Goal: Transaction & Acquisition: Purchase product/service

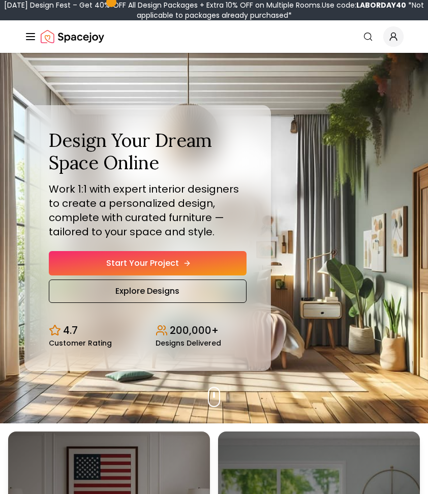
click at [153, 259] on link "Start Your Project" at bounding box center [148, 263] width 198 height 24
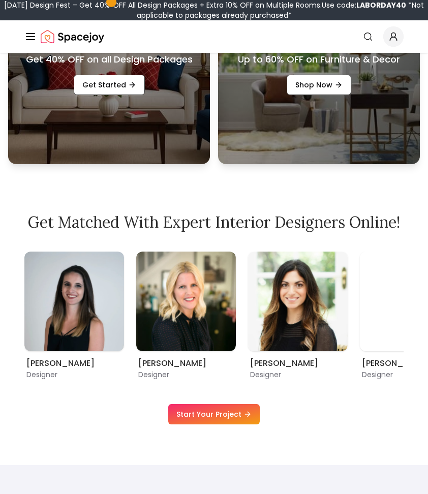
scroll to position [475, 0]
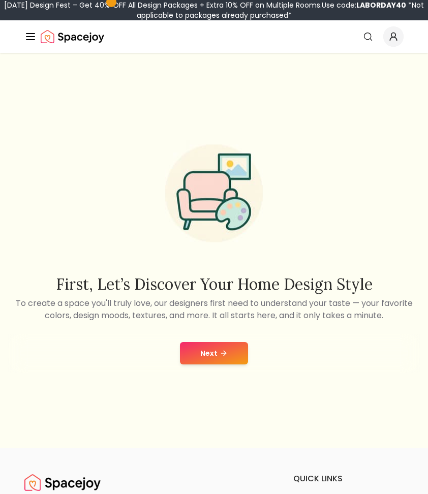
click at [227, 350] on icon at bounding box center [224, 353] width 8 height 8
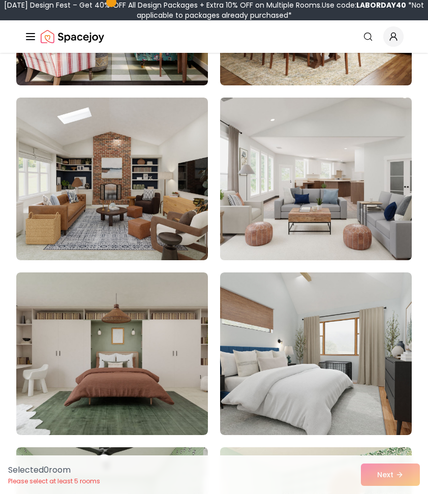
scroll to position [266, 0]
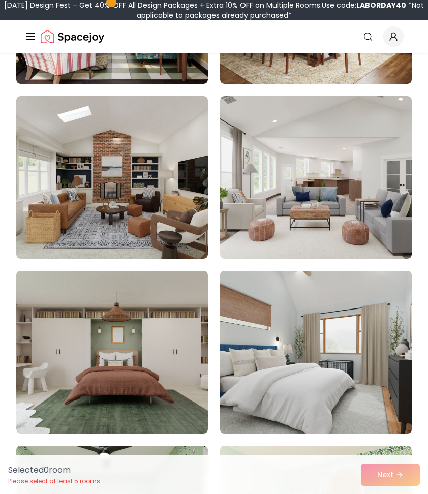
click at [285, 321] on img at bounding box center [316, 352] width 201 height 171
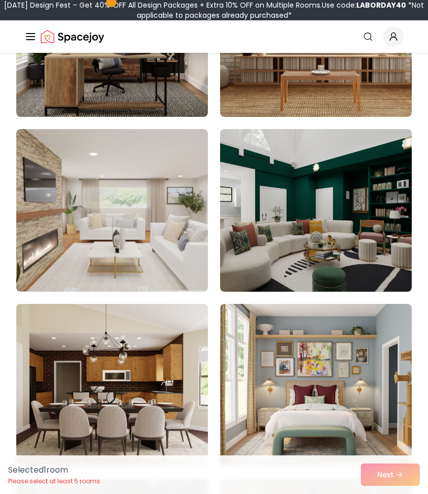
scroll to position [5131, 0]
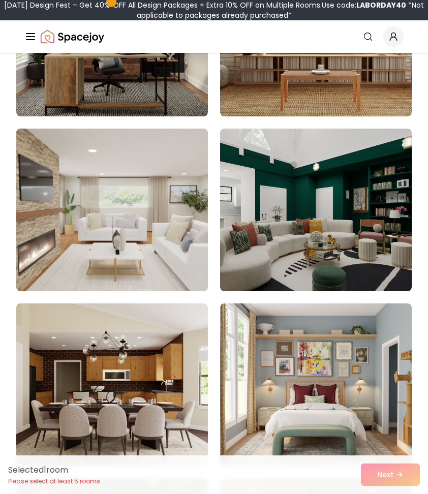
click at [183, 255] on img at bounding box center [112, 210] width 201 height 171
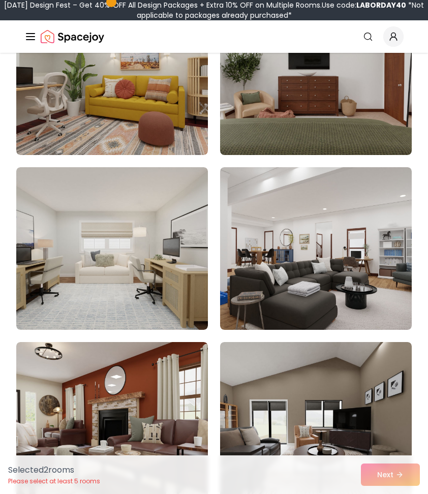
scroll to position [6667, 0]
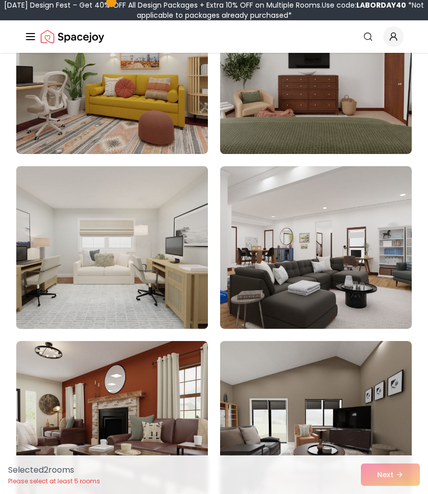
click at [132, 225] on img at bounding box center [112, 247] width 201 height 171
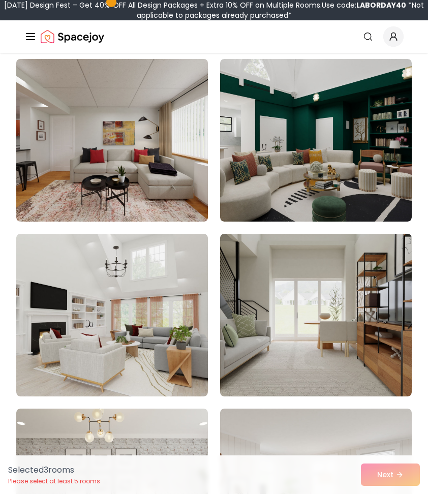
scroll to position [7126, 0]
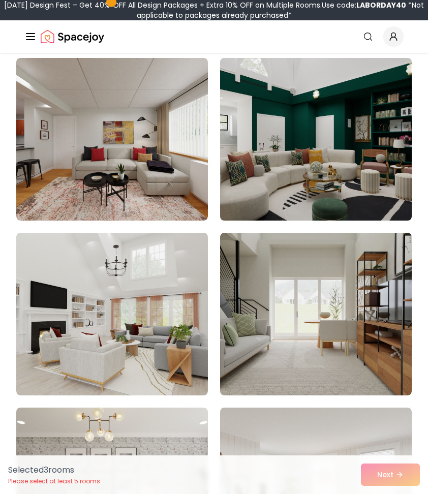
click at [245, 169] on img at bounding box center [316, 139] width 201 height 171
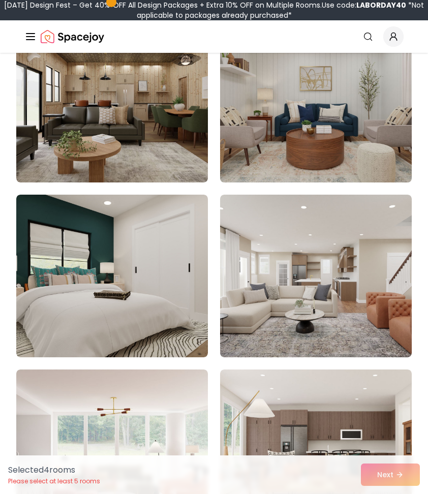
scroll to position [8390, 0]
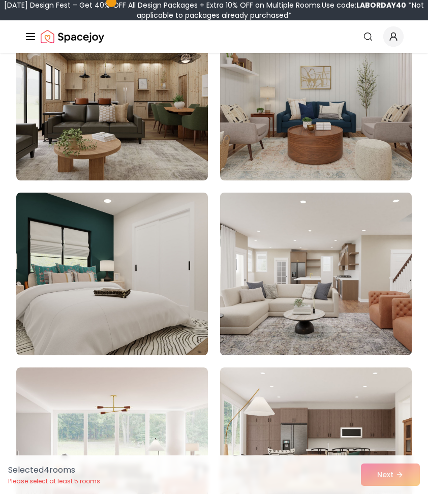
click at [255, 269] on img at bounding box center [316, 274] width 201 height 171
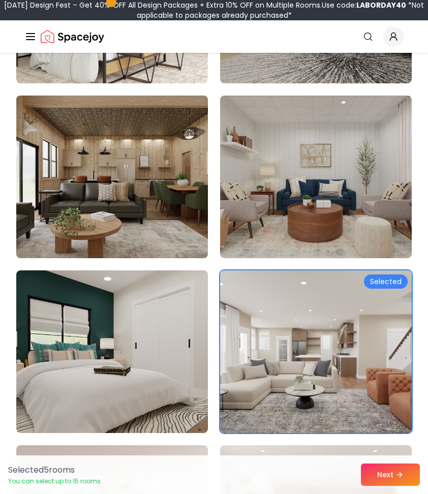
scroll to position [8300, 0]
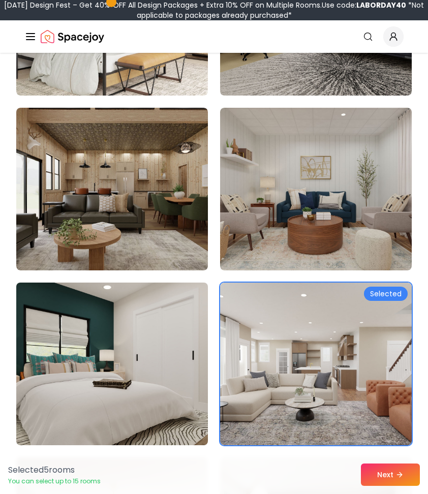
click at [138, 315] on img at bounding box center [112, 364] width 201 height 171
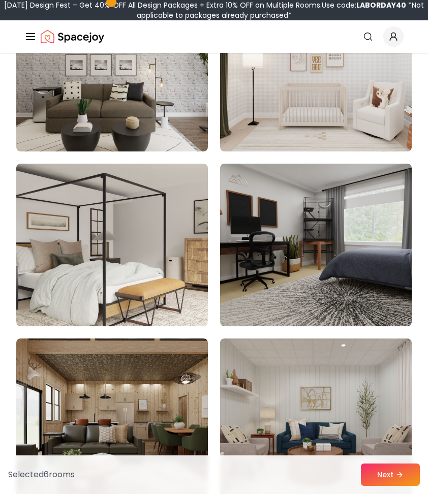
scroll to position [8063, 0]
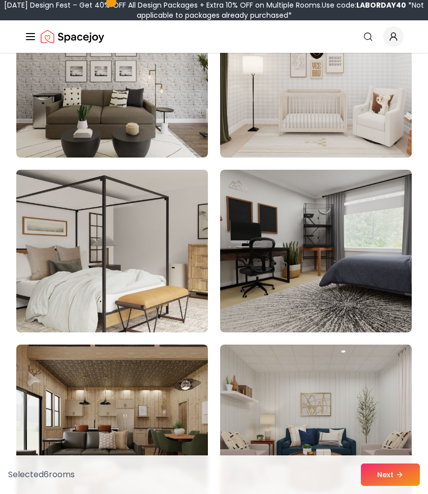
click at [138, 308] on img at bounding box center [112, 251] width 201 height 171
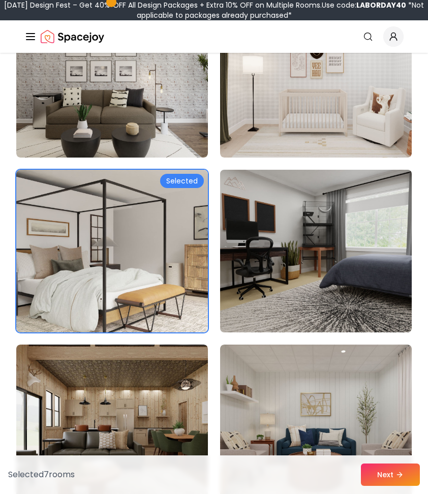
click at [264, 263] on img at bounding box center [316, 251] width 201 height 171
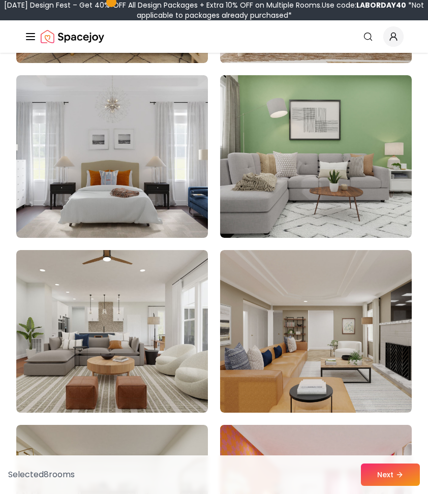
scroll to position [6058, 0]
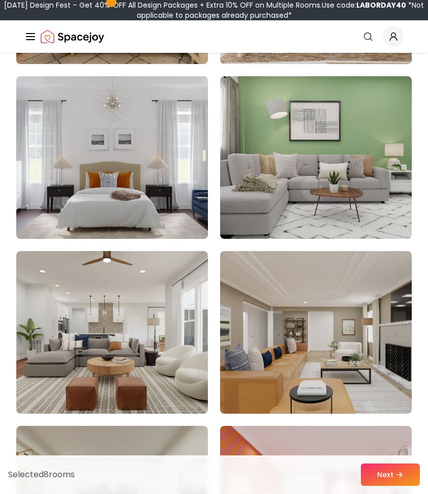
click at [134, 172] on img at bounding box center [112, 157] width 201 height 171
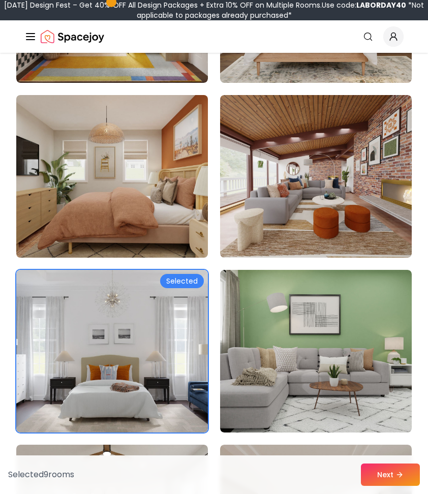
click at [134, 181] on img at bounding box center [112, 176] width 201 height 171
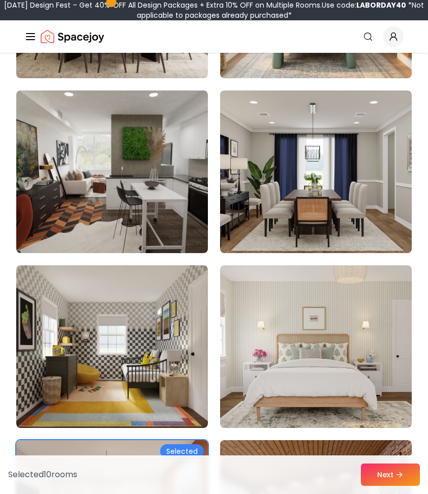
scroll to position [5517, 0]
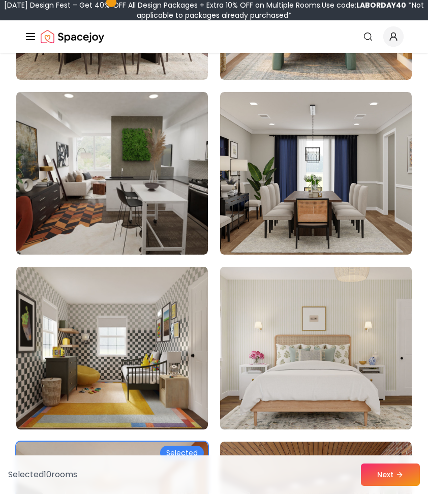
click at [285, 299] on img at bounding box center [316, 348] width 201 height 171
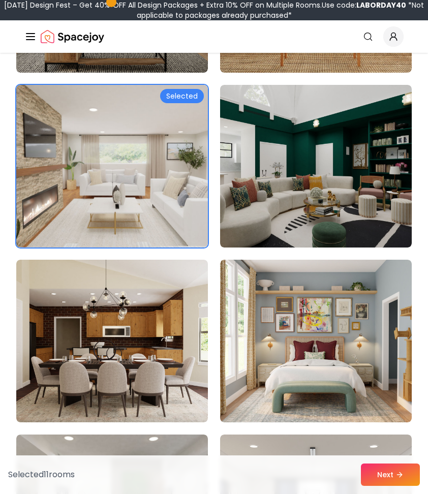
scroll to position [5168, 0]
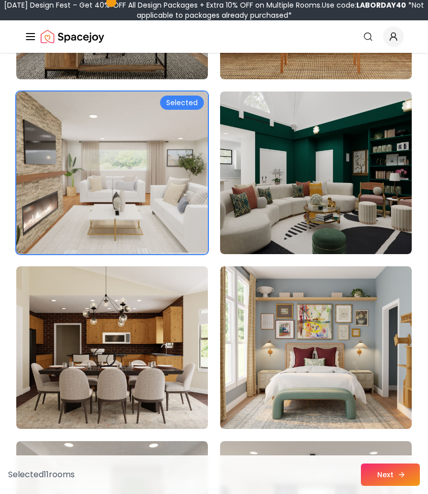
click at [385, 474] on button "Next" at bounding box center [390, 475] width 59 height 22
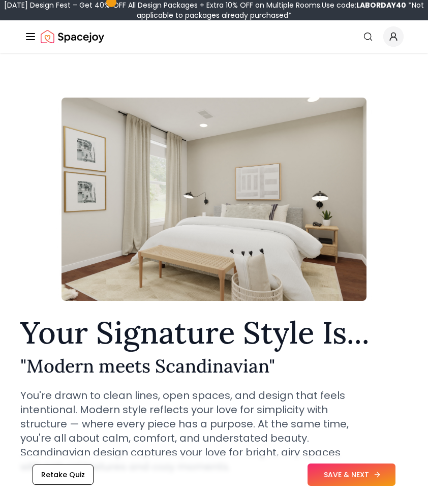
click at [360, 473] on button "SAVE & NEXT" at bounding box center [352, 475] width 88 height 22
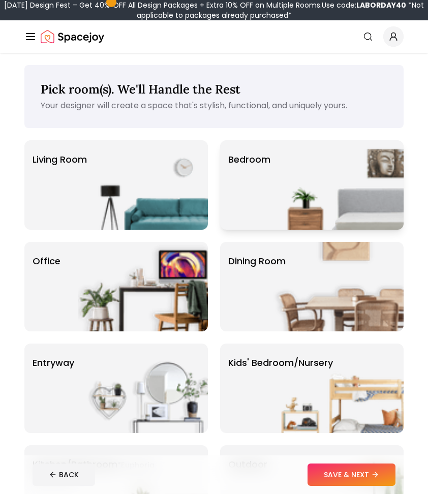
click at [272, 197] on div "Bedroom" at bounding box center [312, 184] width 184 height 89
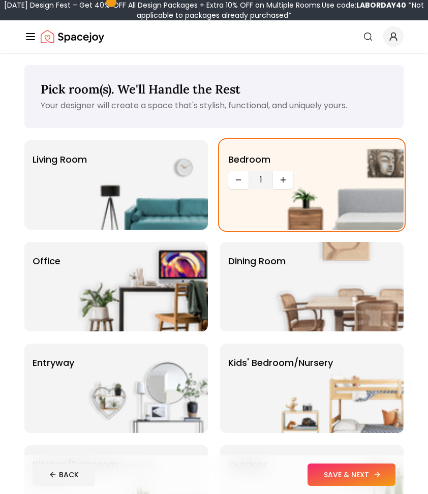
click at [353, 473] on button "SAVE & NEXT" at bounding box center [352, 475] width 88 height 22
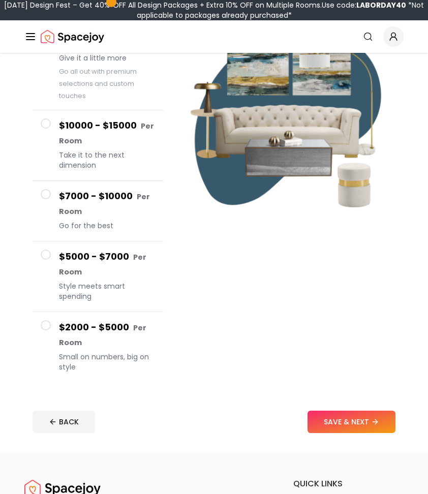
scroll to position [153, 0]
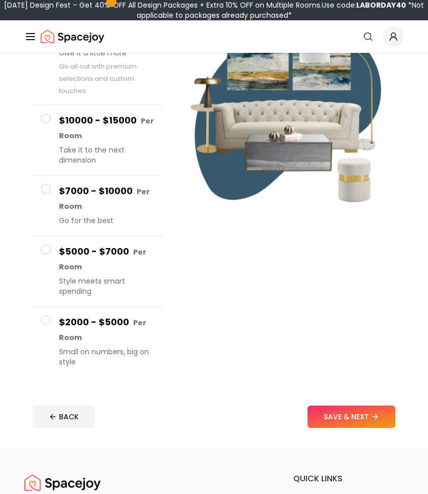
click at [47, 325] on span at bounding box center [46, 320] width 10 height 10
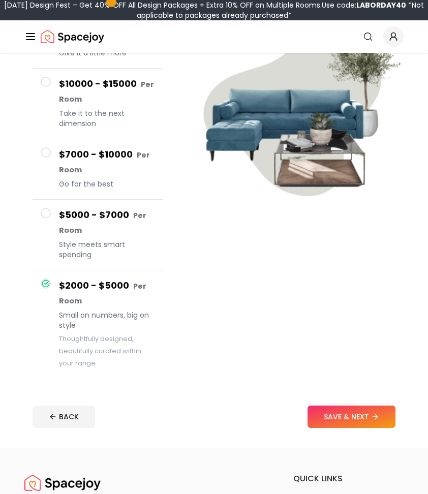
click at [43, 212] on span at bounding box center [46, 213] width 10 height 10
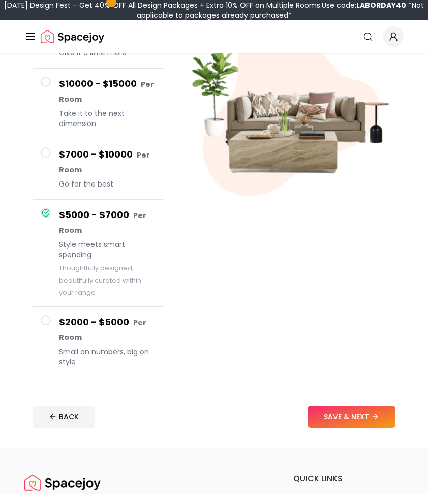
click at [69, 292] on small "Thoughtfully designed, beautifully curated within your range" at bounding box center [100, 280] width 82 height 33
click at [69, 317] on h4 "$2000 - $5000 Per Room" at bounding box center [107, 329] width 96 height 29
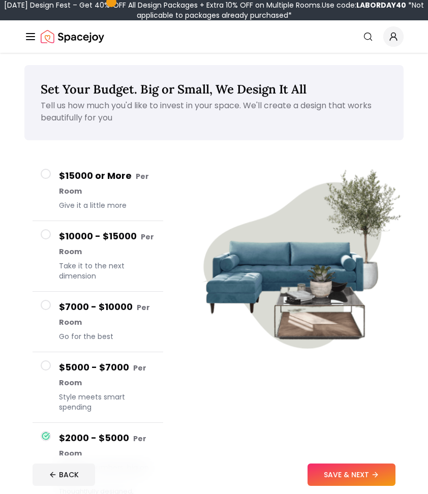
scroll to position [0, 0]
click at [375, 475] on icon at bounding box center [377, 475] width 5 height 0
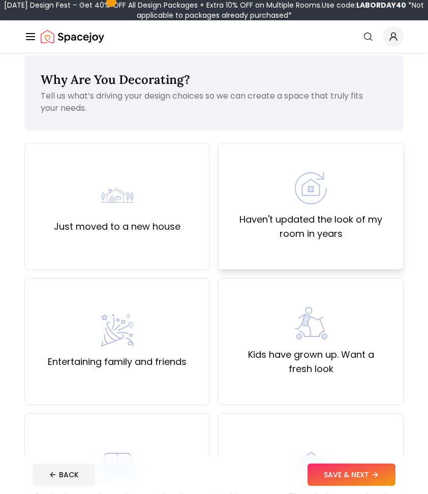
scroll to position [10, 0]
click at [277, 184] on div "Haven't updated the look of my room in years" at bounding box center [311, 206] width 168 height 69
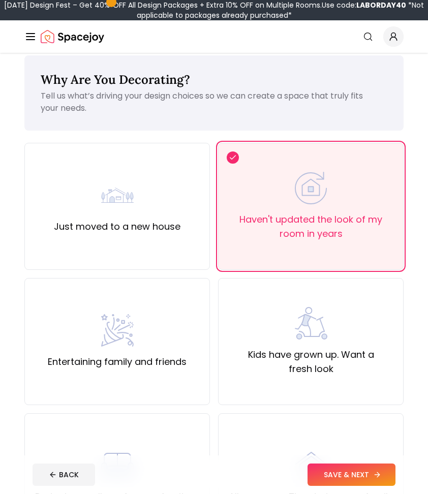
click at [354, 475] on button "SAVE & NEXT" at bounding box center [352, 475] width 88 height 22
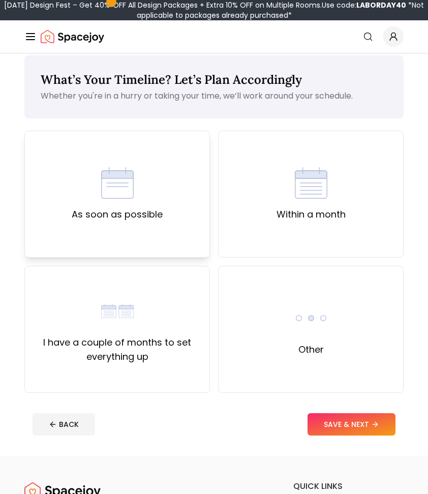
click at [177, 224] on div "As soon as possible" at bounding box center [117, 194] width 186 height 127
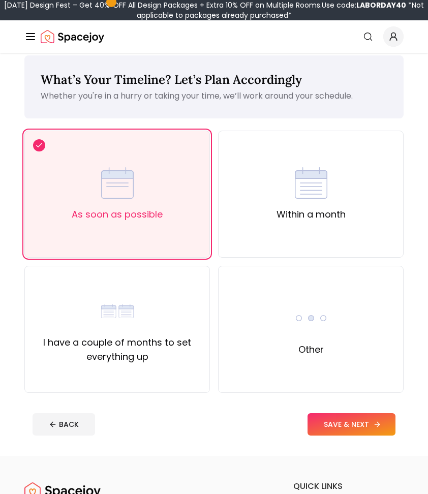
click at [351, 418] on button "SAVE & NEXT" at bounding box center [352, 424] width 88 height 22
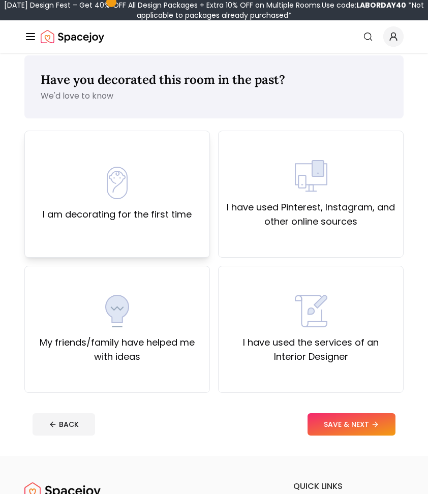
click at [163, 236] on div "I am decorating for the first time" at bounding box center [117, 194] width 186 height 127
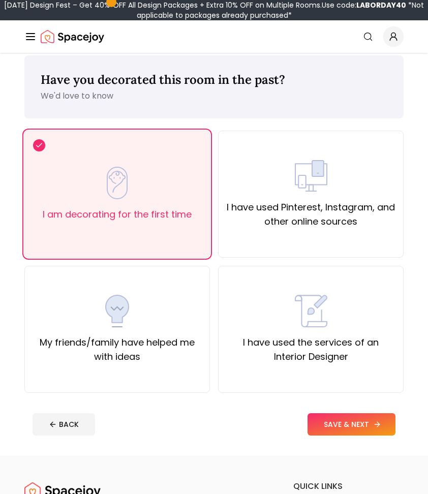
click at [336, 419] on button "SAVE & NEXT" at bounding box center [352, 424] width 88 height 22
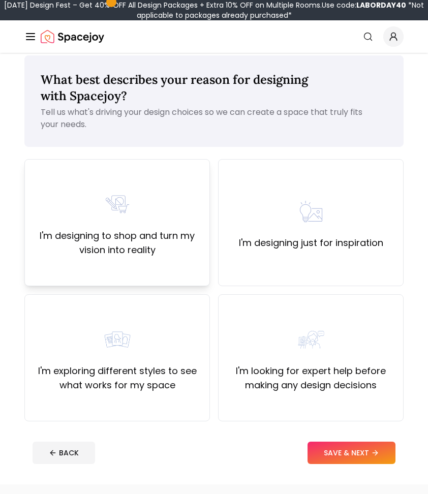
click at [160, 201] on div "I'm designing to shop and turn my vision into reality" at bounding box center [117, 222] width 168 height 69
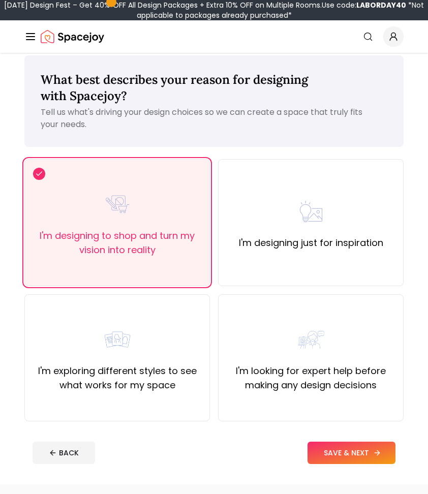
click at [356, 450] on button "SAVE & NEXT" at bounding box center [352, 453] width 88 height 22
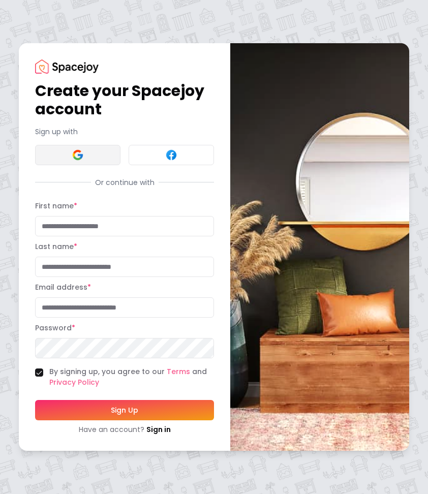
click at [77, 156] on img at bounding box center [78, 155] width 12 height 12
